Goal: Task Accomplishment & Management: Manage account settings

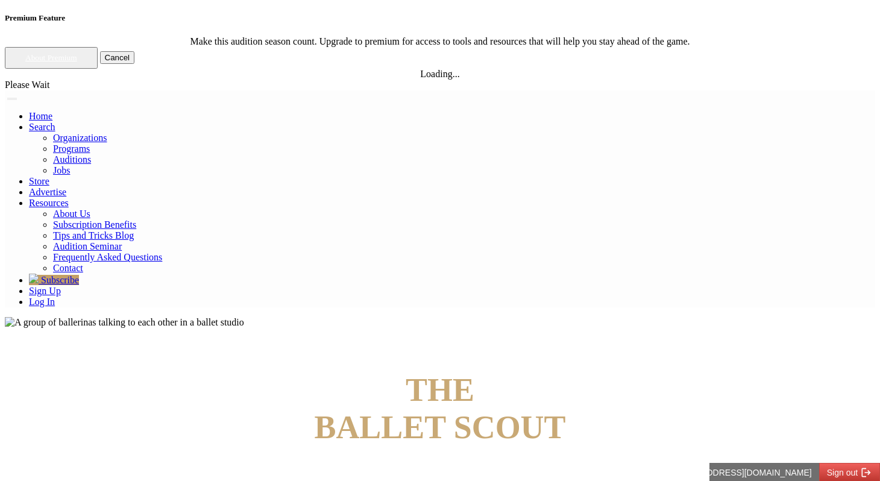
click at [55, 296] on link "Log In" at bounding box center [42, 301] width 26 height 10
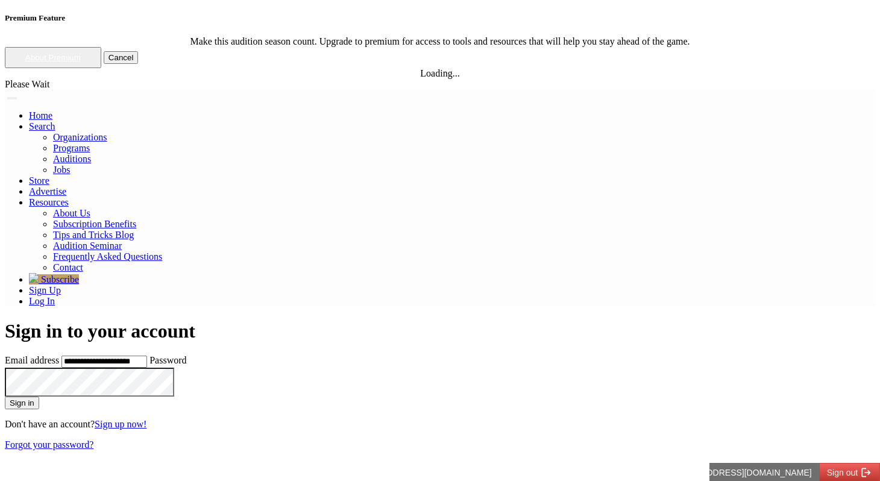
click at [147, 355] on input "**********" at bounding box center [104, 361] width 86 height 12
type input "**********"
click at [5, 396] on button "Sign in" at bounding box center [22, 402] width 34 height 13
